Goal: Task Accomplishment & Management: Complete application form

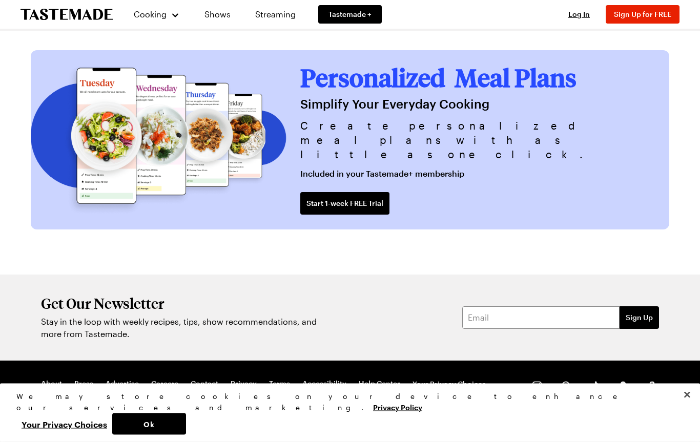
scroll to position [2498, 0]
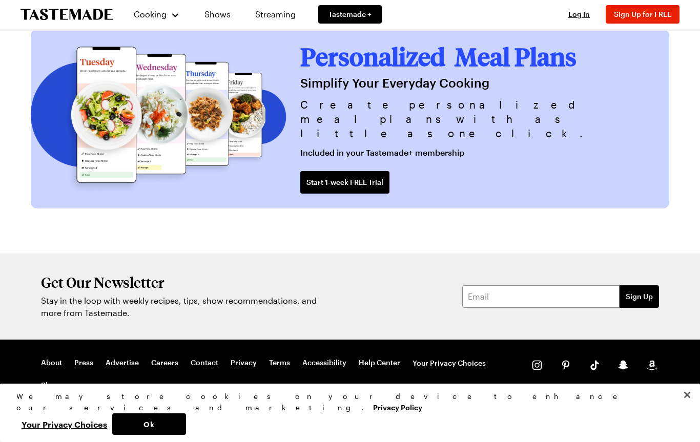
click at [6, 0] on div "Cooking Shows Streaming Tastemade + Log In Sign Up Log In Sign Up for FREE" at bounding box center [350, 14] width 700 height 29
click at [215, 17] on link "Shows" at bounding box center [217, 14] width 47 height 29
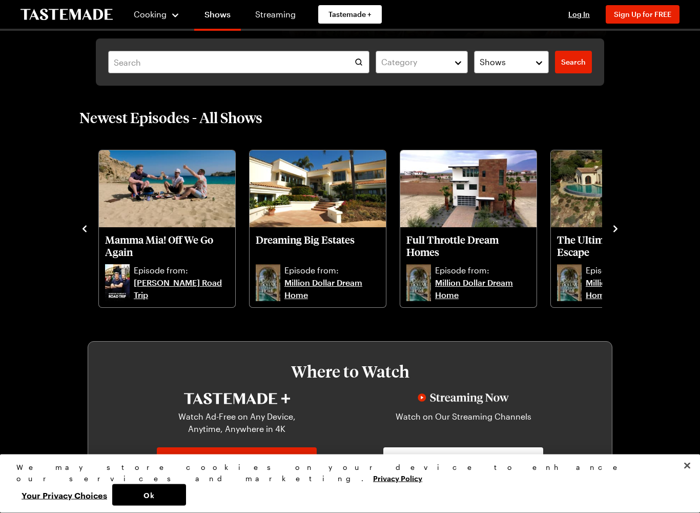
scroll to position [206, 0]
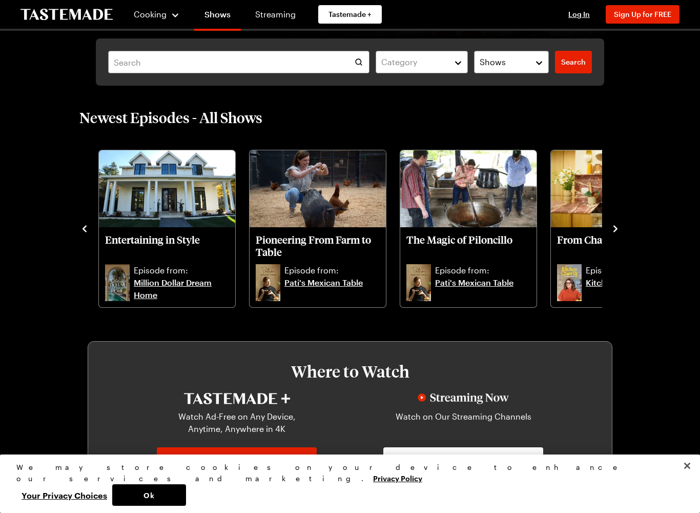
click at [302, 257] on p "Pioneering From Farm to Table" at bounding box center [318, 245] width 124 height 25
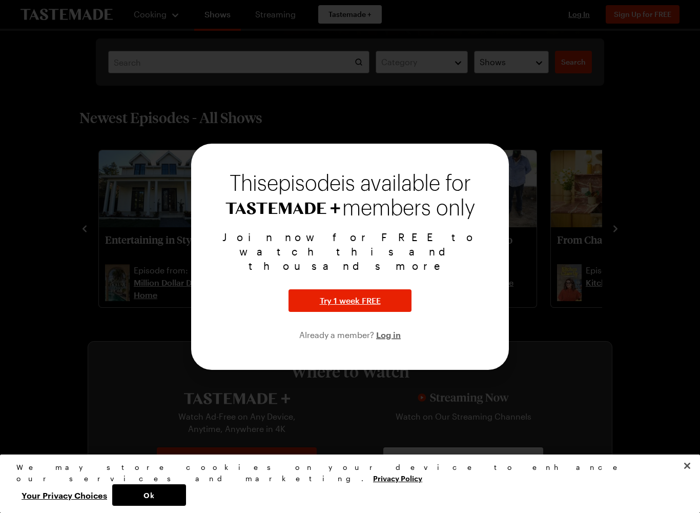
click at [111, 296] on div at bounding box center [350, 256] width 700 height 513
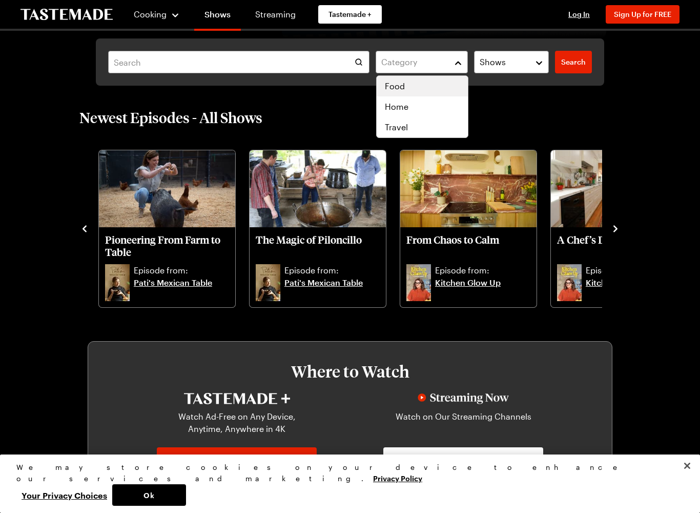
click at [387, 83] on span "Food" at bounding box center [395, 86] width 20 height 12
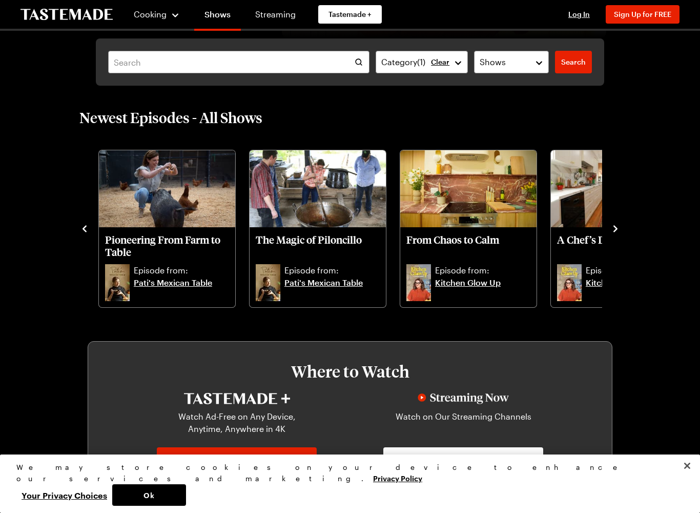
click at [572, 58] on span "Search" at bounding box center [573, 62] width 25 height 10
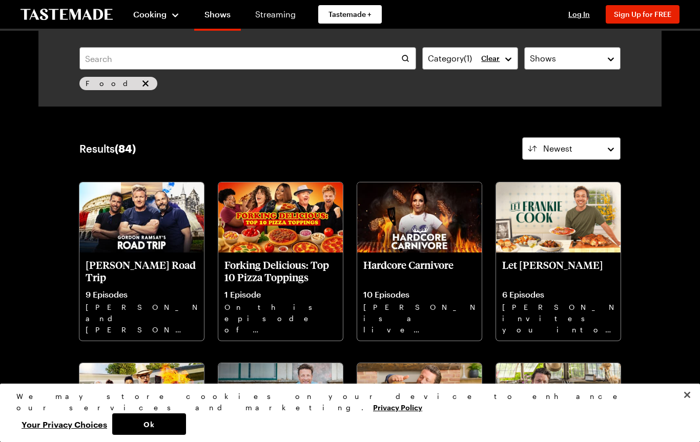
click at [150, 21] on button "Cooking" at bounding box center [156, 14] width 47 height 25
click at [137, 56] on link "Recipes" at bounding box center [168, 52] width 78 height 23
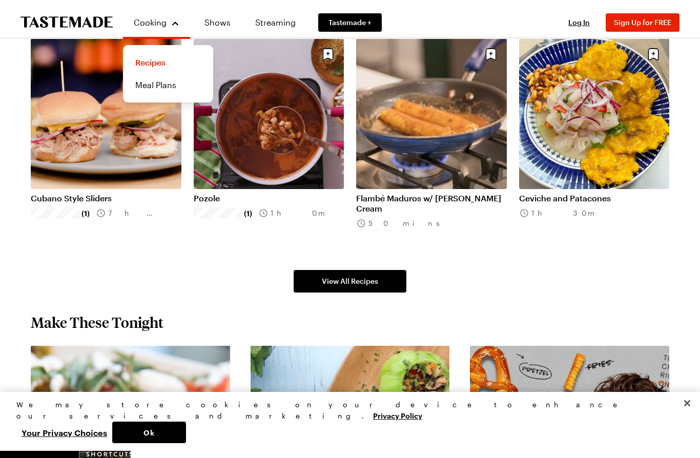
scroll to position [760, 0]
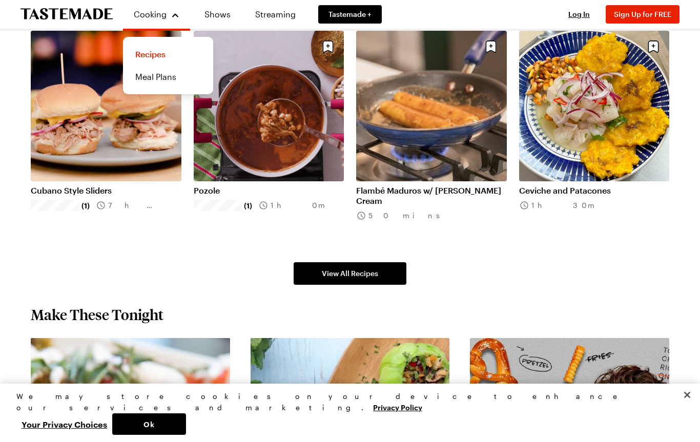
click at [653, 13] on span "Sign Up for FREE" at bounding box center [642, 14] width 57 height 9
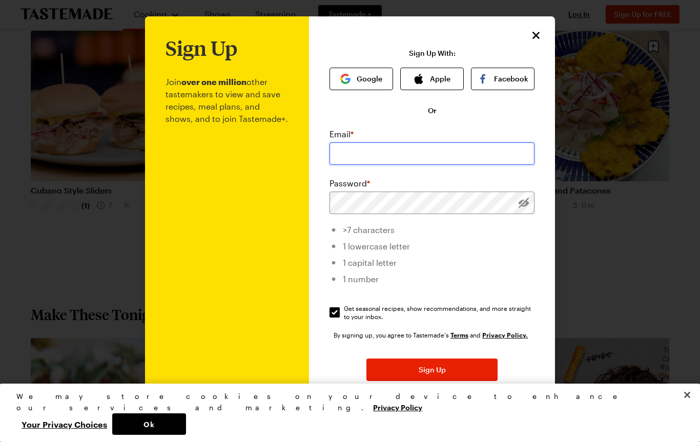
click at [348, 147] on input "email" at bounding box center [432, 154] width 205 height 23
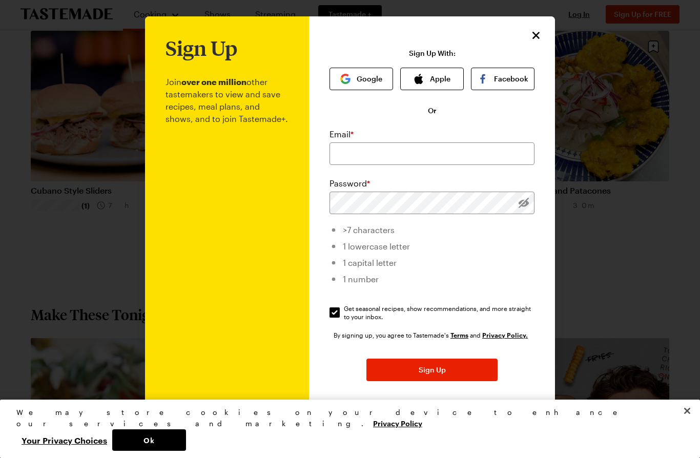
type input "[EMAIL_ADDRESS][DOMAIN_NAME]"
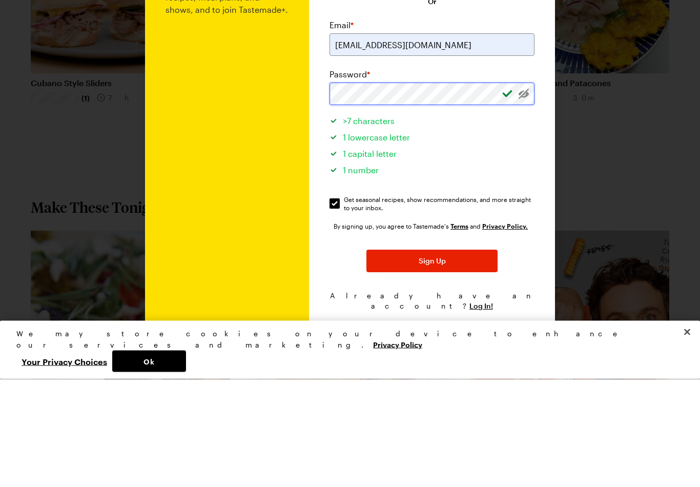
scroll to position [0, 0]
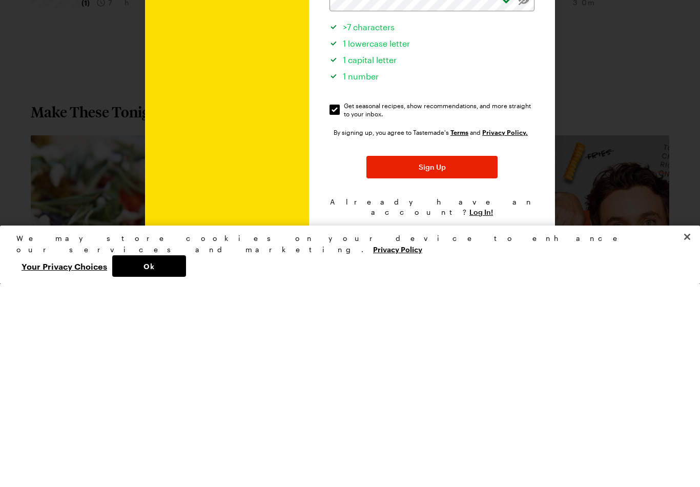
click at [409, 359] on button "Sign Up" at bounding box center [432, 370] width 131 height 23
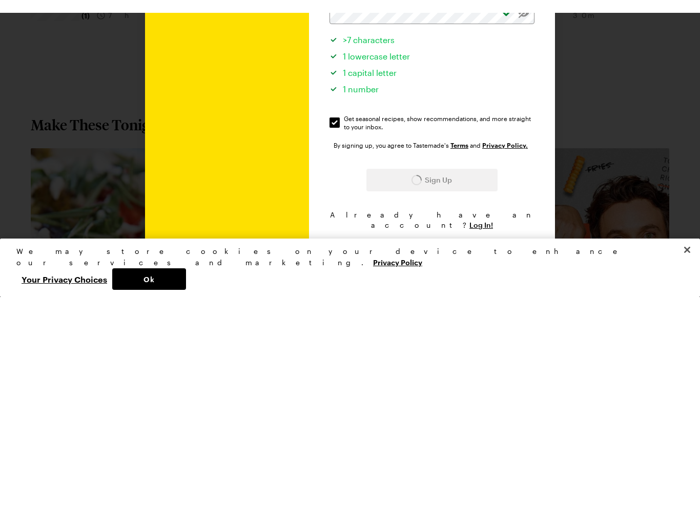
scroll to position [963, 0]
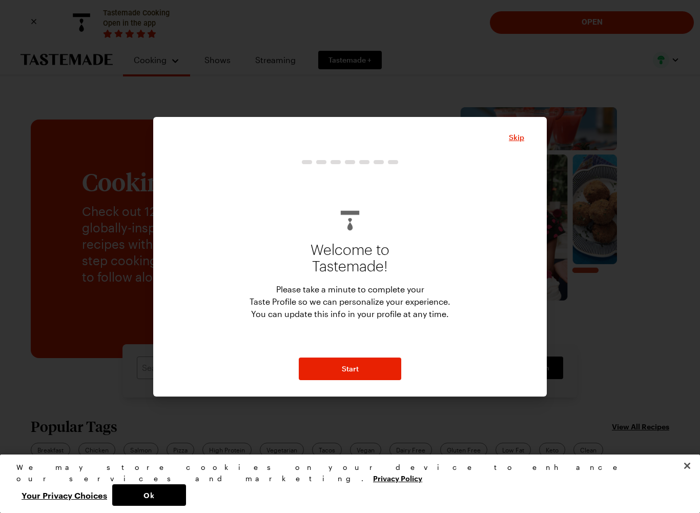
click at [322, 360] on button "Start" at bounding box center [350, 368] width 103 height 23
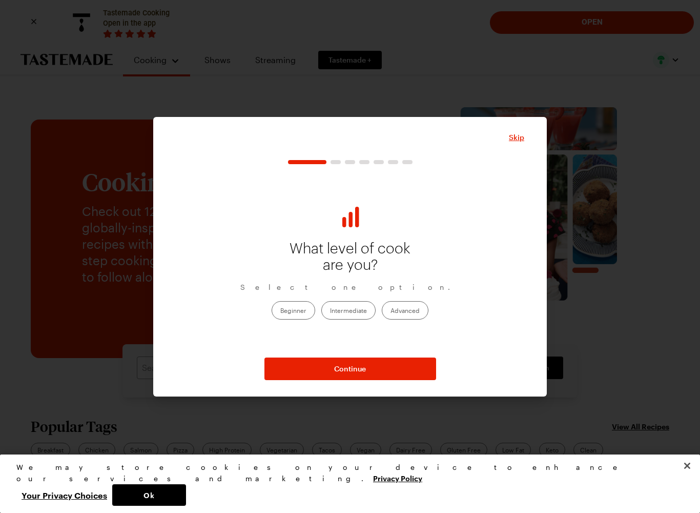
click at [358, 309] on label "Intermediate" at bounding box center [348, 310] width 54 height 18
click at [330, 311] on input "Intermediate" at bounding box center [330, 311] width 0 height 0
click at [344, 372] on span "Continue" at bounding box center [350, 369] width 32 height 10
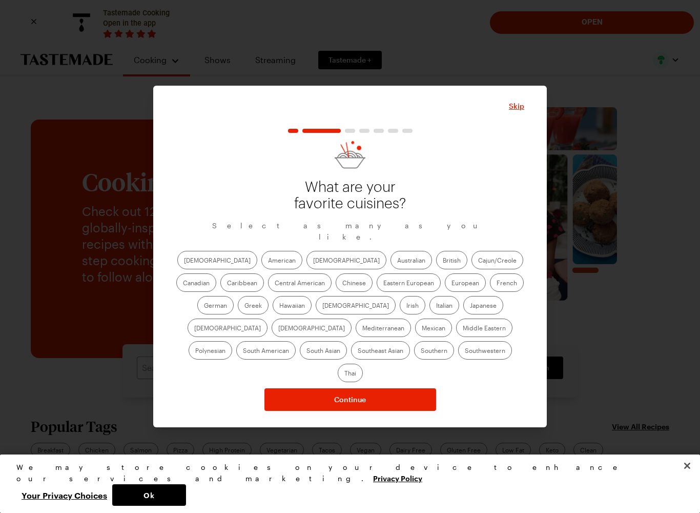
click at [490, 286] on label "French" at bounding box center [507, 282] width 34 height 18
click at [497, 284] on input "French" at bounding box center [497, 284] width 0 height 0
click at [411, 318] on label "Mediterranean" at bounding box center [383, 327] width 55 height 18
click at [362, 329] on input "Mediterranean" at bounding box center [362, 329] width 0 height 0
click at [430, 314] on label "Italian" at bounding box center [445, 305] width 30 height 18
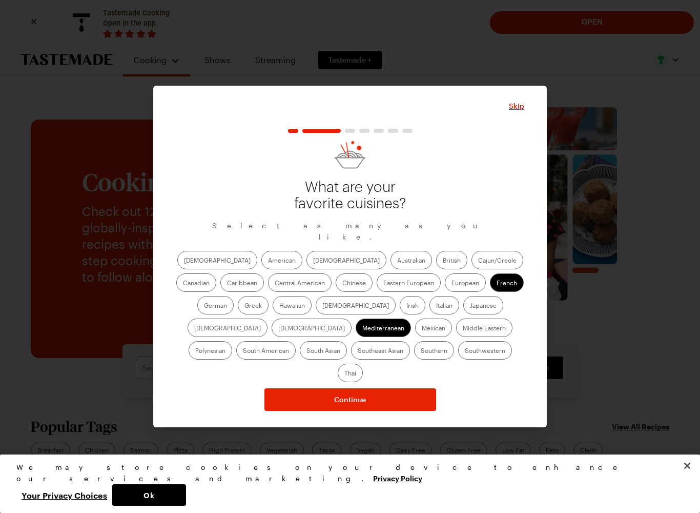
click at [436, 306] on input "Italian" at bounding box center [436, 306] width 0 height 0
click at [415, 332] on label "Mexican" at bounding box center [433, 327] width 37 height 18
click at [422, 329] on input "Mexican" at bounding box center [422, 329] width 0 height 0
click at [414, 358] on label "Southern" at bounding box center [434, 350] width 40 height 18
click at [421, 351] on input "Southern" at bounding box center [421, 351] width 0 height 0
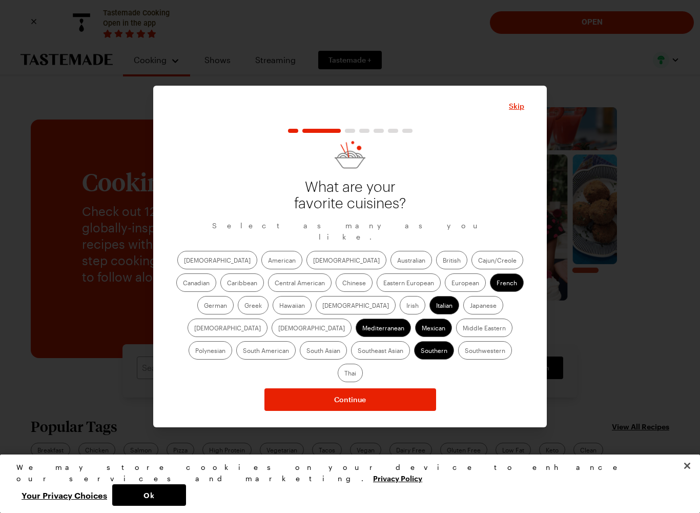
click at [339, 394] on span "Continue" at bounding box center [350, 399] width 32 height 10
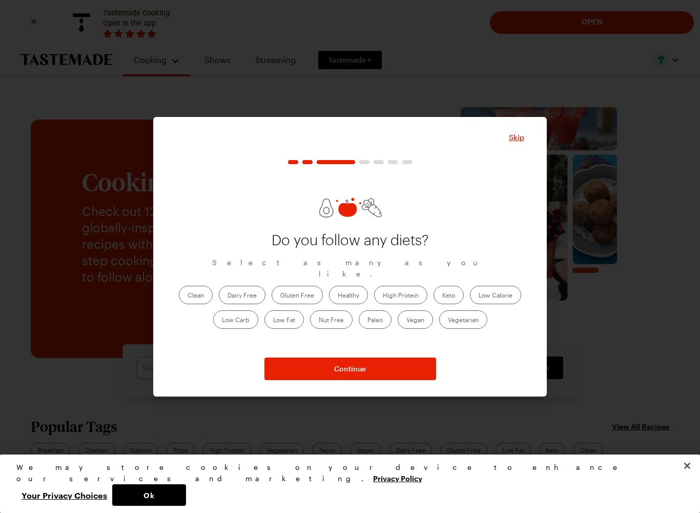
click at [227, 313] on label "Low Carb" at bounding box center [235, 319] width 45 height 18
click at [222, 320] on Carb "Low Carb" at bounding box center [222, 320] width 0 height 0
click at [227, 318] on label "Low Carb" at bounding box center [235, 319] width 45 height 18
click at [222, 320] on Carb "Low Carb" at bounding box center [222, 320] width 0 height 0
click at [384, 290] on label "High Protein" at bounding box center [400, 295] width 53 height 18
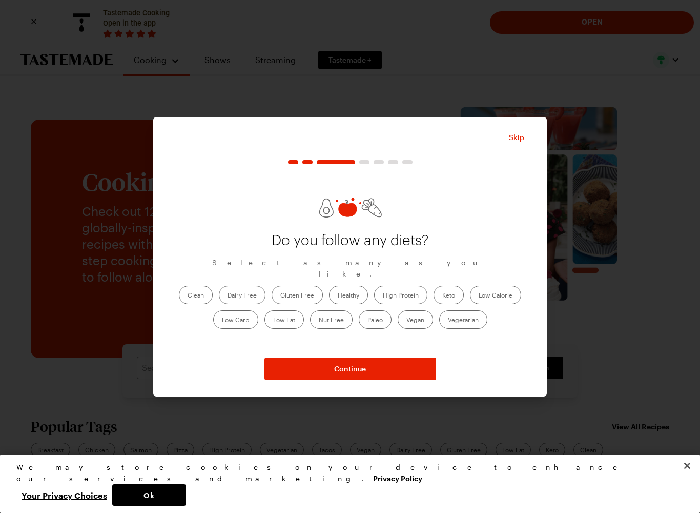
click at [383, 296] on Protein "High Protein" at bounding box center [383, 296] width 0 height 0
click at [333, 374] on button "Continue" at bounding box center [351, 368] width 172 height 23
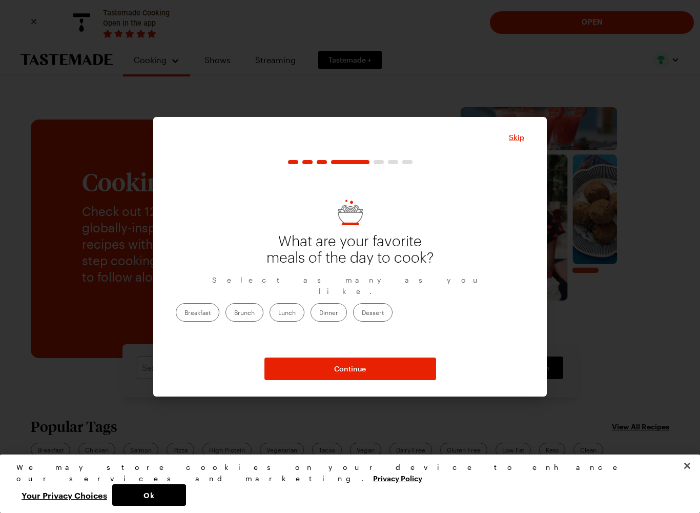
click at [347, 304] on label "Dinner" at bounding box center [329, 312] width 36 height 18
click at [319, 313] on input "Dinner" at bounding box center [319, 313] width 0 height 0
click at [321, 376] on button "Continue" at bounding box center [351, 368] width 172 height 23
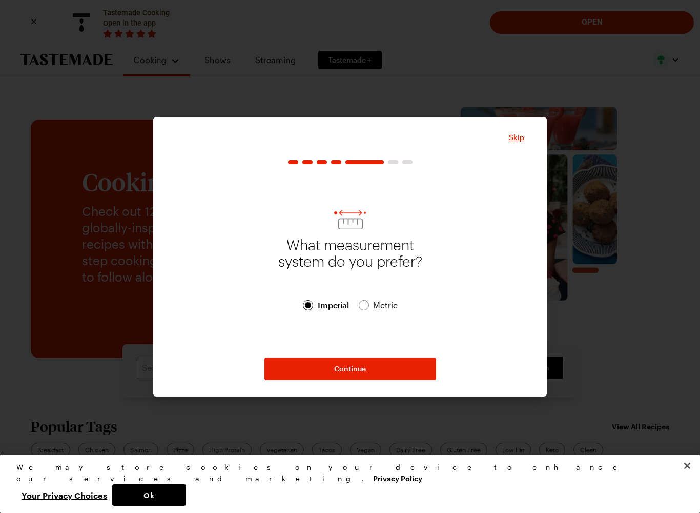
click at [318, 370] on button "Continue" at bounding box center [351, 368] width 172 height 23
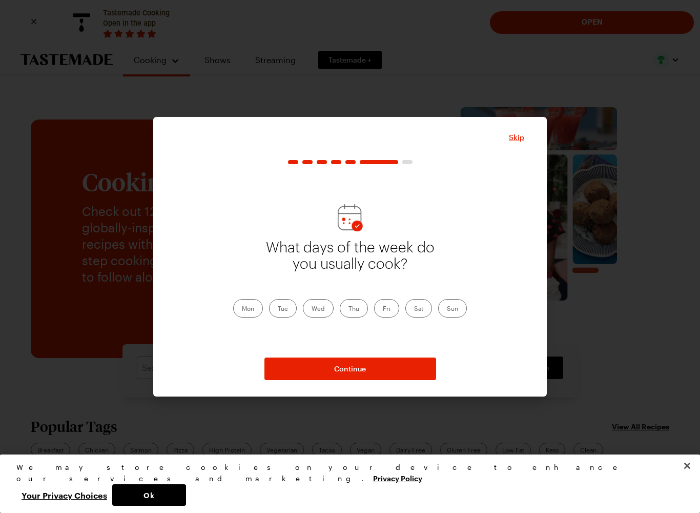
click at [517, 142] on span "Skip" at bounding box center [516, 137] width 15 height 10
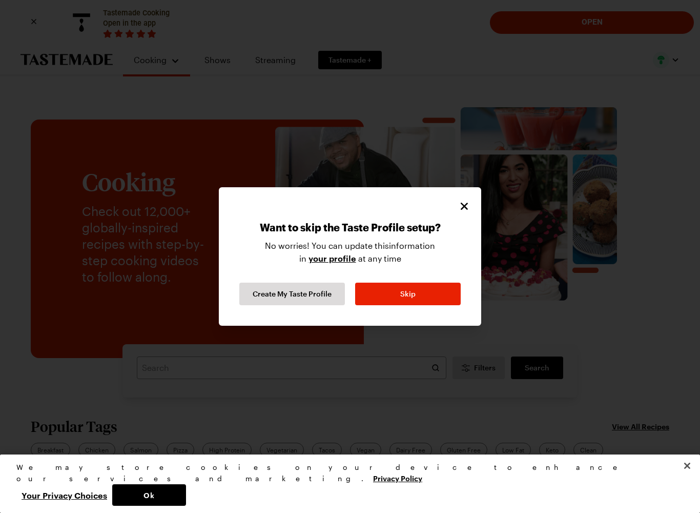
click at [266, 302] on button "Create My Taste Profile" at bounding box center [292, 294] width 106 height 23
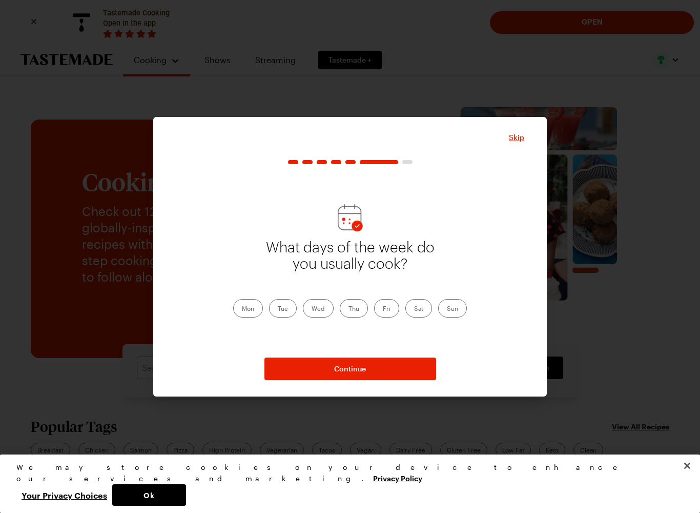
click at [447, 317] on label "Sun" at bounding box center [452, 308] width 29 height 18
click at [447, 309] on input "Sun" at bounding box center [447, 309] width 0 height 0
click at [448, 318] on div "What days of the week do you usually cook? Mon Tue Wed Thu Fri Sat Sun" at bounding box center [350, 260] width 349 height 181
click at [420, 316] on label "Sat" at bounding box center [419, 308] width 27 height 18
click at [414, 309] on input "Sat" at bounding box center [414, 309] width 0 height 0
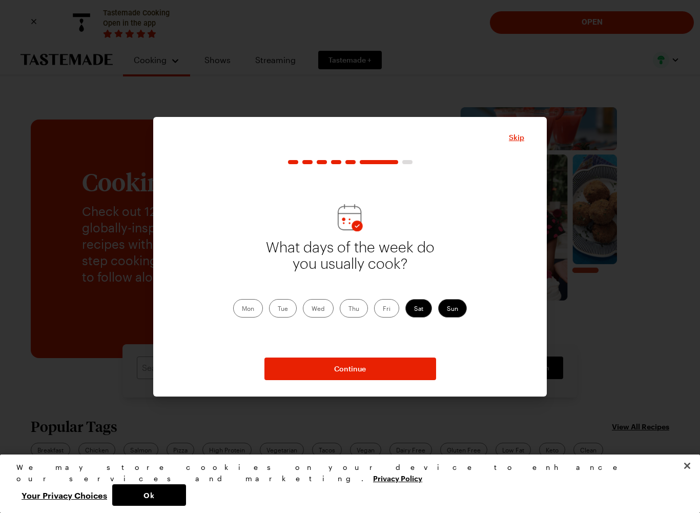
click at [279, 317] on label "Tue" at bounding box center [283, 308] width 28 height 18
click at [278, 309] on input "Tue" at bounding box center [278, 309] width 0 height 0
click at [276, 308] on label "Tue" at bounding box center [283, 308] width 28 height 18
click at [278, 309] on input "Tue" at bounding box center [278, 309] width 0 height 0
click at [280, 302] on label "Tue" at bounding box center [283, 308] width 28 height 18
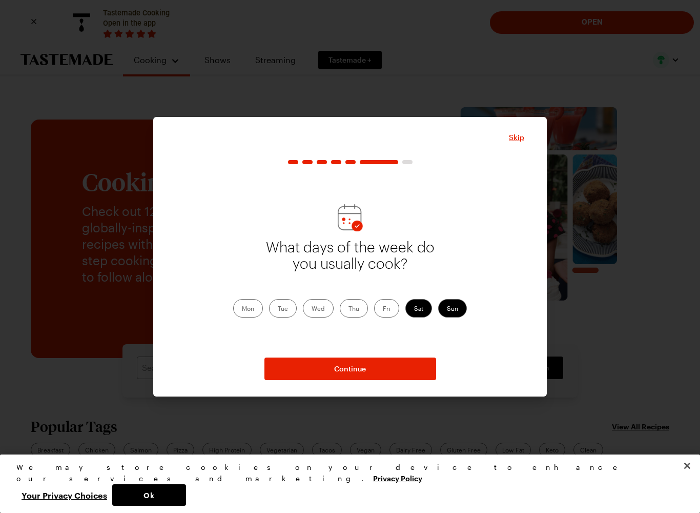
click at [278, 309] on input "Tue" at bounding box center [278, 309] width 0 height 0
click at [313, 312] on label "Wed" at bounding box center [318, 308] width 31 height 18
click at [312, 309] on input "Wed" at bounding box center [312, 309] width 0 height 0
click at [353, 309] on label "Thu" at bounding box center [354, 308] width 28 height 18
click at [349, 309] on input "Thu" at bounding box center [349, 309] width 0 height 0
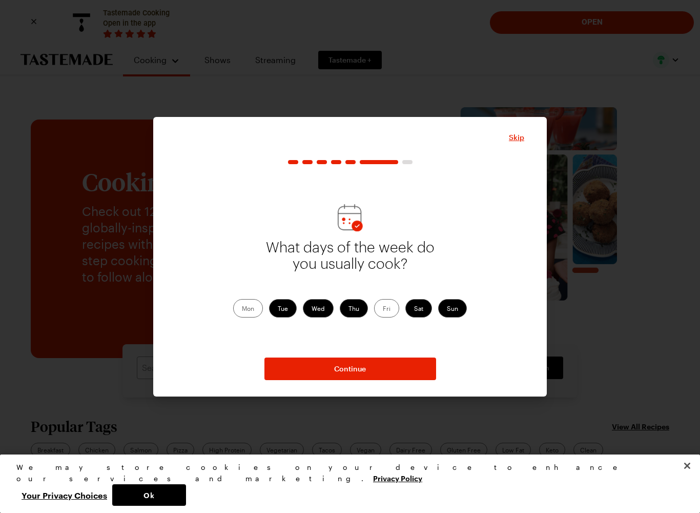
click at [332, 362] on button "Continue" at bounding box center [351, 368] width 172 height 23
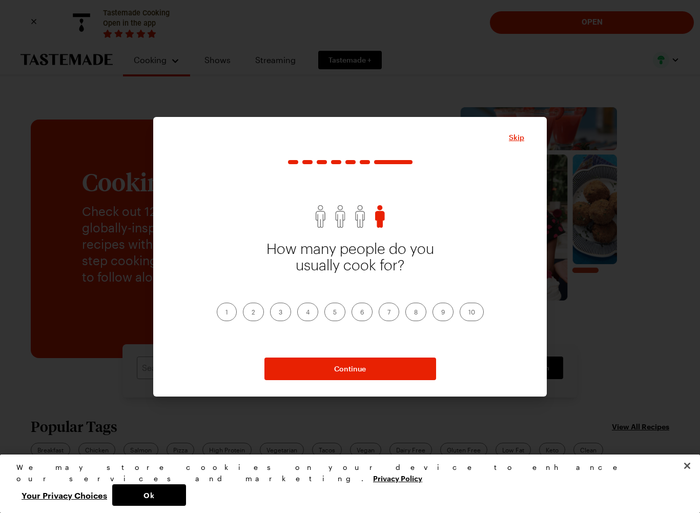
click at [249, 314] on label "2" at bounding box center [253, 312] width 21 height 18
click at [252, 313] on input "2" at bounding box center [252, 313] width 0 height 0
click at [333, 367] on button "Continue" at bounding box center [351, 368] width 172 height 23
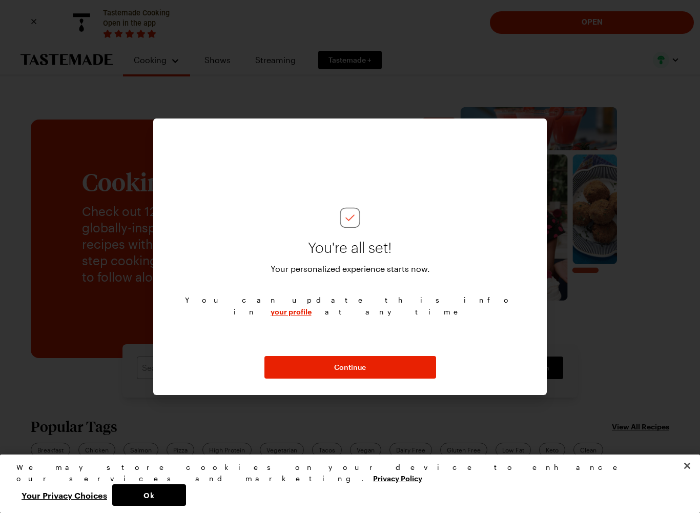
click at [330, 370] on button "Continue" at bounding box center [351, 367] width 172 height 23
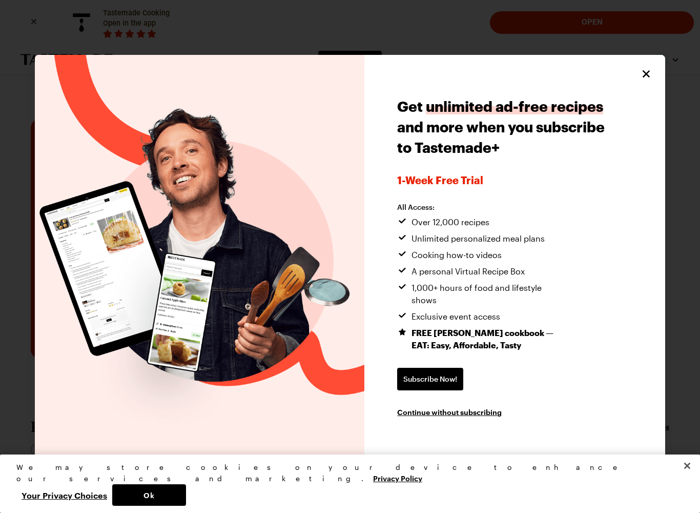
click at [437, 407] on span "Continue without subscribing" at bounding box center [449, 412] width 105 height 10
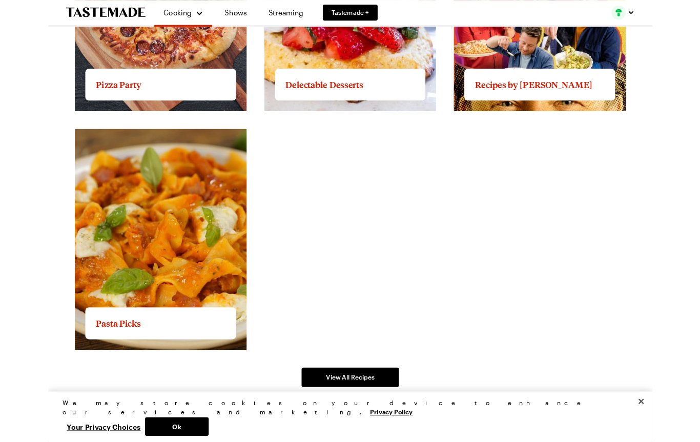
scroll to position [1808, 0]
